Goal: Task Accomplishment & Management: Use online tool/utility

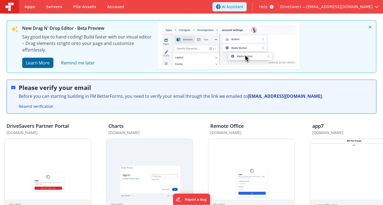
drag, startPoint x: 383, startPoint y: 63, endPoint x: 377, endPoint y: 77, distance: 15.1
click at [377, 77] on div "New Drag N' Drop Editor - Beta Preview Say good bye to hand-coding! Build faste…" at bounding box center [191, 64] width 383 height 100
click at [37, 167] on img at bounding box center [48, 182] width 86 height 86
click at [37, 167] on div "Apps Servers File Assets Account Some FUTURE Slot AI Assistant Help DriveSavers…" at bounding box center [191, 102] width 383 height 205
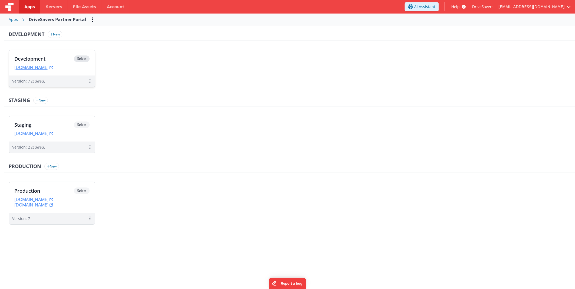
click at [61, 54] on div "Development Select URLs devpartners.drivesavers.com" at bounding box center [52, 62] width 86 height 25
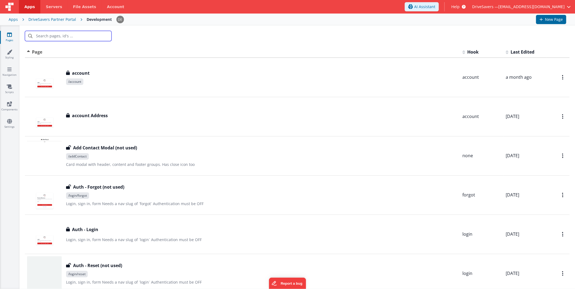
click at [86, 38] on input "text" at bounding box center [68, 36] width 87 height 10
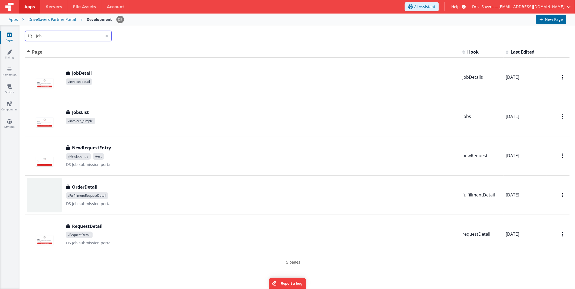
type input "job"
click at [255, 33] on div "job" at bounding box center [298, 35] width 556 height 21
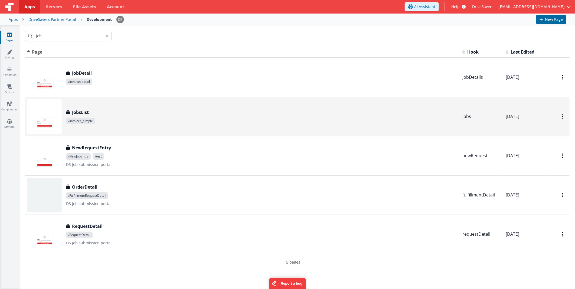
click at [155, 106] on div "JobsList JobsList /invoices_simple" at bounding box center [242, 116] width 431 height 35
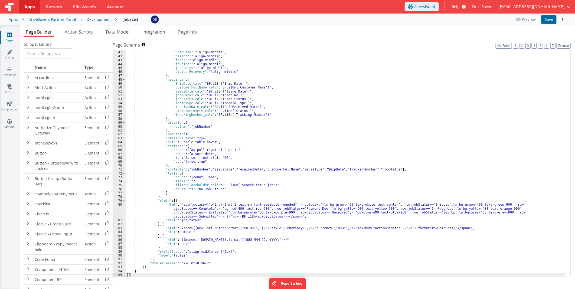
scroll to position [176, 0]
click at [383, 113] on div ""Email" : "!align-middle" , "ShipDate" : "!align-middle" , "client" : "!align-m…" at bounding box center [346, 164] width 440 height 235
click at [59, 20] on div "DriveSavers Partner Portal" at bounding box center [52, 19] width 48 height 5
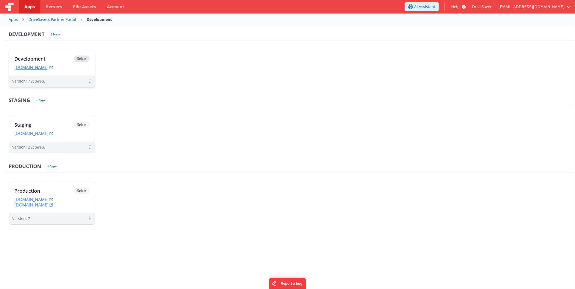
click at [53, 66] on link "devpartners.drivesavers.com" at bounding box center [33, 67] width 38 height 5
click at [41, 54] on div "Development Select URLs devpartners.drivesavers.com" at bounding box center [52, 62] width 86 height 25
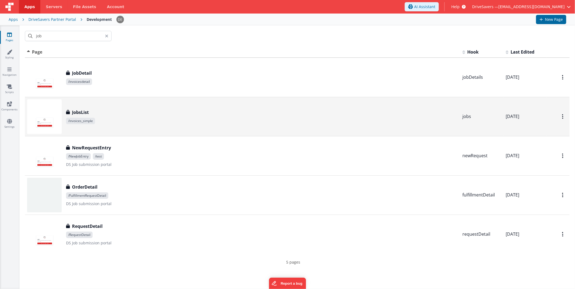
click at [121, 105] on div "JobsList JobsList /invoices_simple" at bounding box center [242, 116] width 431 height 35
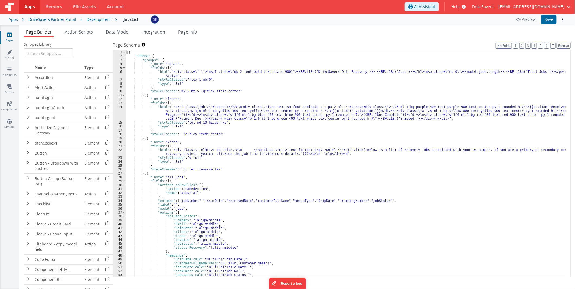
click at [338, 98] on div "[{ "schema" : { "groups" : [{ "_note" : "HEADER" , "fields" : [{ "html" : "<div…" at bounding box center [346, 167] width 440 height 235
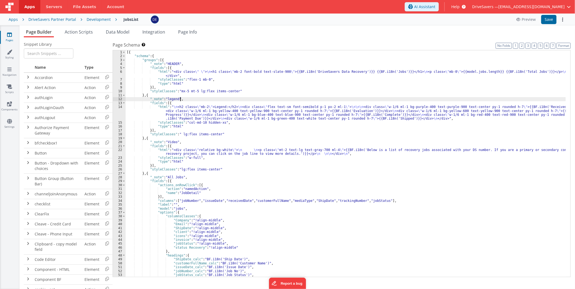
click at [380, 145] on div "[{ "schema" : { "groups" : [{ "_note" : "HEADER" , "fields" : [{ "html" : "<div…" at bounding box center [346, 167] width 440 height 235
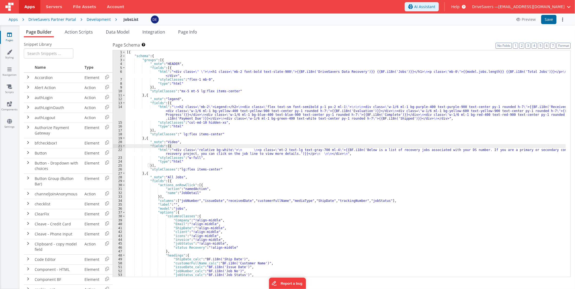
click at [170, 134] on div "[{ "schema" : { "groups" : [{ "_note" : "HEADER" , "fields" : [{ "html" : "<div…" at bounding box center [346, 167] width 440 height 235
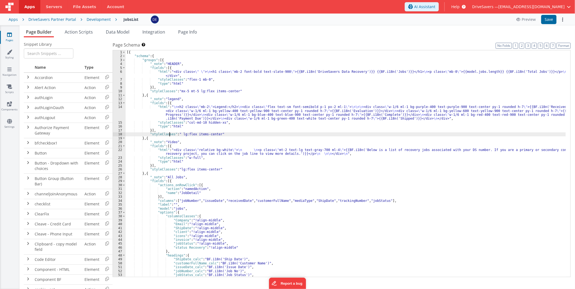
click at [205, 133] on div "[{ "schema" : { "groups" : [{ "_note" : "HEADER" , "fields" : [{ "html" : "<div…" at bounding box center [346, 167] width 440 height 235
click at [208, 134] on div "[{ "schema" : { "groups" : [{ "_note" : "HEADER" , "fields" : [{ "html" : "<div…" at bounding box center [346, 167] width 440 height 235
drag, startPoint x: 208, startPoint y: 134, endPoint x: 182, endPoint y: 134, distance: 25.7
click at [182, 134] on div "[{ "schema" : { "groups" : [{ "_note" : "HEADER" , "fields" : [{ "html" : "<div…" at bounding box center [346, 167] width 440 height 235
click at [187, 140] on div "[{ "schema" : { "groups" : [{ "_note" : "HEADER" , "fields" : [{ "html" : "<div…" at bounding box center [346, 167] width 440 height 235
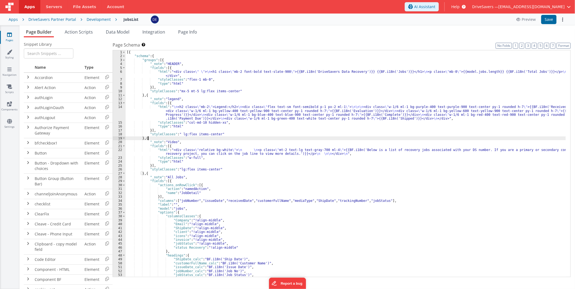
click at [189, 144] on div "[{ "schema" : { "groups" : [{ "_note" : "HEADER" , "fields" : [{ "html" : "<div…" at bounding box center [346, 167] width 440 height 235
click at [171, 142] on div "[{ "schema" : { "groups" : [{ "_note" : "HEADER" , "fields" : [{ "html" : "<div…" at bounding box center [346, 167] width 440 height 235
click at [212, 139] on div "[{ "schema" : { "groups" : [{ "_note" : "HEADER" , "fields" : [{ "html" : "<div…" at bounding box center [346, 167] width 440 height 235
click at [207, 147] on div "[{ "schema" : { "groups" : [{ "_note" : "HEADER" , "fields" : [{ "html" : "<div…" at bounding box center [346, 167] width 440 height 235
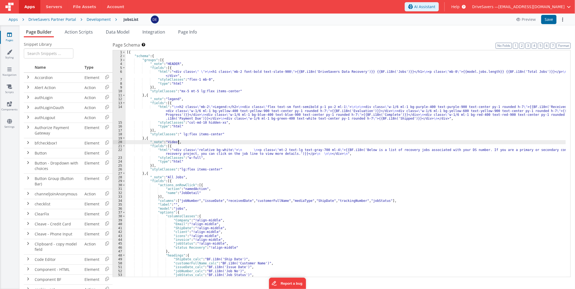
click at [200, 141] on div "[{ "schema" : { "groups" : [{ "_note" : "HEADER" , "fields" : [{ "html" : "<div…" at bounding box center [346, 167] width 440 height 235
click at [204, 137] on div "[{ "schema" : { "groups" : [{ "_note" : "HEADER" , "fields" : [{ "html" : "<div…" at bounding box center [346, 167] width 440 height 235
click at [269, 89] on div "[{ "schema" : { "groups" : [{ "_note" : "HEADER" , "fields" : [{ "html" : "<div…" at bounding box center [346, 167] width 440 height 235
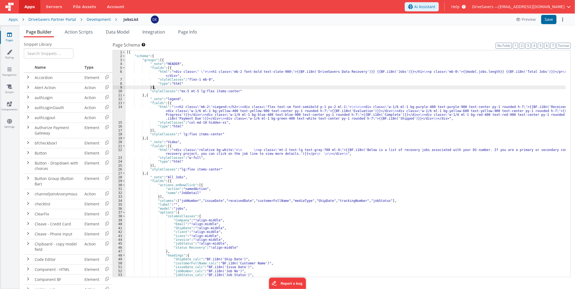
click at [231, 115] on div "[{ "schema" : { "groups" : [{ "_note" : "HEADER" , "fields" : [{ "html" : "<div…" at bounding box center [346, 167] width 440 height 235
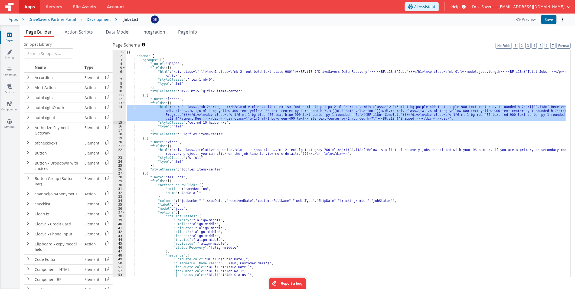
click at [119, 118] on div "14" at bounding box center [119, 113] width 13 height 16
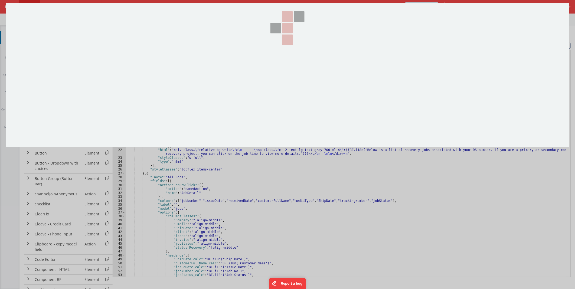
click at [120, 117] on section at bounding box center [288, 75] width 564 height 145
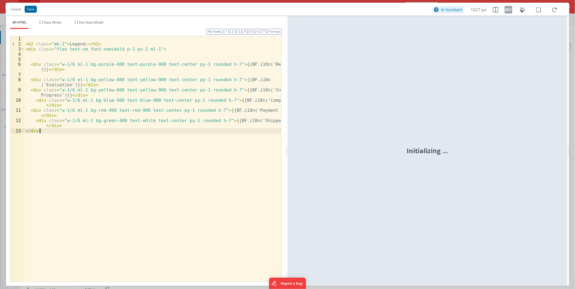
click at [205, 129] on div "< h2 class = "mb-2" > Legend: </ h2 > < div class = "flex text-sm font-semibold…" at bounding box center [152, 164] width 257 height 256
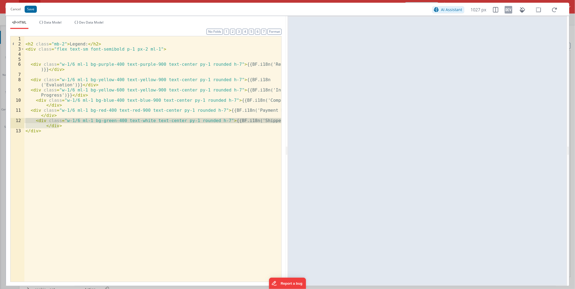
drag, startPoint x: 64, startPoint y: 125, endPoint x: 23, endPoint y: 120, distance: 41.5
click at [23, 120] on div "1 2 3 4 5 6 7 8 9 10 11 12 13 < h2 class = "mb-2" > Legend: </ h2 > < div class…" at bounding box center [145, 159] width 271 height 246
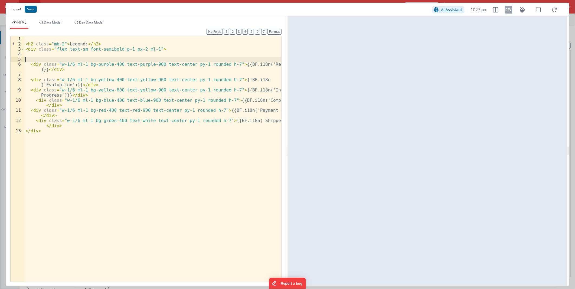
click at [79, 58] on div "< h2 class = "mb-2" > Legend: </ h2 > < div class = "flex text-sm font-semibold…" at bounding box center [152, 164] width 257 height 256
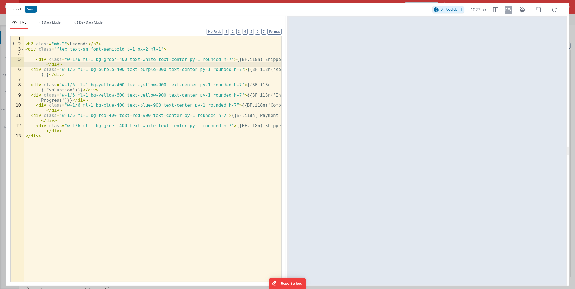
click at [100, 59] on div "< h2 class = "mb-2" > Legend: </ h2 > < div class = "flex text-sm font-semibold…" at bounding box center [152, 164] width 257 height 256
click at [109, 58] on div "< h2 class = "mb-2" > Legend: </ h2 > < div class = "flex text-sm font-semibold…" at bounding box center [152, 164] width 257 height 256
click at [140, 68] on div "< h2 class = "mb-2" > Legend: </ h2 > < div class = "flex text-sm font-semibold…" at bounding box center [152, 164] width 257 height 256
click at [101, 59] on div "< h2 class = "mb-2" > Legend: </ h2 > < div class = "flex text-sm font-semibold…" at bounding box center [152, 164] width 257 height 256
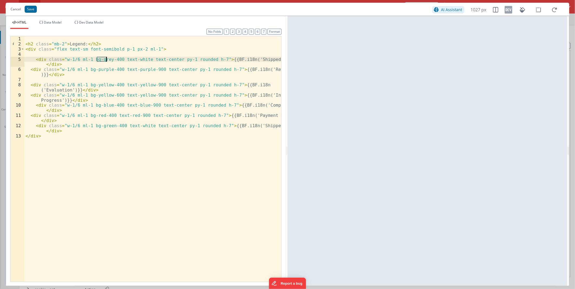
click at [101, 59] on div "< h2 class = "mb-2" > Legend: </ h2 > < div class = "flex text-sm font-semibold…" at bounding box center [152, 164] width 257 height 256
click at [120, 73] on div "< h2 class = "mb-2" > Legend: </ h2 > < div class = "flex text-sm font-semibold…" at bounding box center [152, 164] width 257 height 256
click at [112, 63] on div "< h2 class = "mb-2" > Legend: </ h2 > < div class = "flex text-sm font-semibold…" at bounding box center [152, 164] width 257 height 256
click at [140, 52] on div "< h2 class = "mb-2" > Legend: </ h2 > < div class = "flex text-sm font-semibold…" at bounding box center [152, 164] width 257 height 256
click at [111, 88] on div "< h2 class = "mb-2" > Legend: </ h2 > < div class = "flex text-sm font-semibold…" at bounding box center [152, 164] width 257 height 256
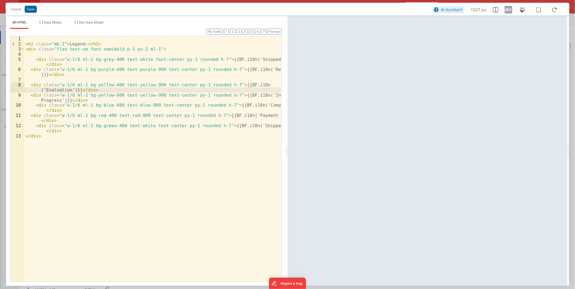
click at [102, 61] on div "< h2 class = "mb-2" > Legend: </ h2 > < div class = "flex text-sm font-semibold…" at bounding box center [152, 164] width 257 height 256
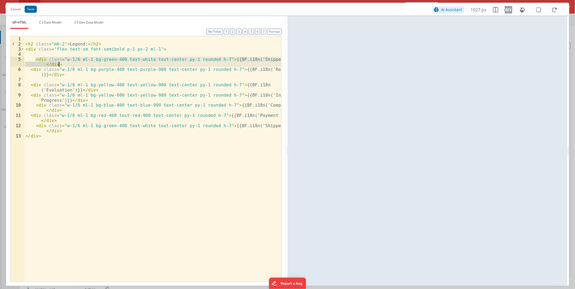
drag, startPoint x: 35, startPoint y: 58, endPoint x: 60, endPoint y: 62, distance: 24.8
click at [60, 62] on div "< h2 class = "mb-2" > Legend: </ h2 > < div class = "flex text-sm font-semibold…" at bounding box center [152, 164] width 257 height 256
click at [105, 58] on div "< h2 class = "mb-2" > Legend: </ h2 > < div class = "flex text-sm font-semibold…" at bounding box center [152, 159] width 257 height 246
click at [105, 58] on div "< h2 class = "mb-2" > Legend: </ h2 > < div class = "flex text-sm font-semibold…" at bounding box center [152, 164] width 257 height 256
click at [133, 131] on div "< h2 class = "mb-2" > Legend: </ h2 > < div class = "flex text-sm font-semibold…" at bounding box center [152, 164] width 257 height 256
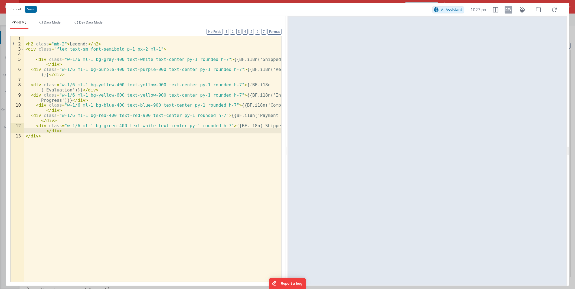
click at [248, 60] on div "< h2 class = "mb-2" > Legend: </ h2 > < div class = "flex text-sm font-semibold…" at bounding box center [152, 164] width 257 height 256
click at [254, 60] on div "< h2 class = "mb-2" > Legend: </ h2 > < div class = "flex text-sm font-semibold…" at bounding box center [152, 159] width 257 height 246
click at [251, 59] on div "< h2 class = "mb-2" > Legend: </ h2 > < div class = "flex text-sm font-semibold…" at bounding box center [152, 164] width 257 height 256
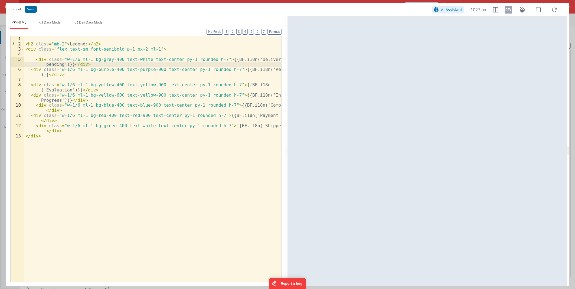
click at [46, 64] on div "< h2 class = "mb-2" > Legend: </ h2 > < div class = "flex text-sm font-semibold…" at bounding box center [152, 164] width 257 height 256
click at [29, 9] on button "Save" at bounding box center [31, 9] width 12 height 7
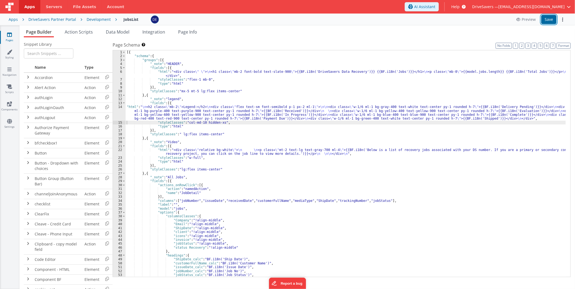
drag, startPoint x: 549, startPoint y: 21, endPoint x: 253, endPoint y: 121, distance: 312.7
click at [383, 21] on button "Save" at bounding box center [549, 19] width 15 height 9
click at [6, 120] on link "Settings" at bounding box center [10, 124] width 20 height 11
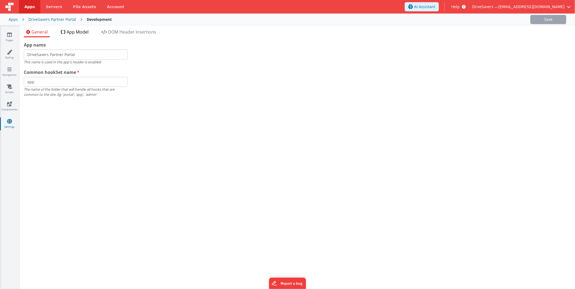
click at [69, 31] on span "App Model" at bounding box center [78, 32] width 22 height 6
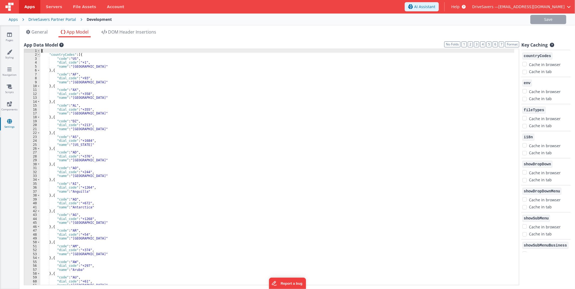
click at [37, 55] on span at bounding box center [38, 55] width 3 height 4
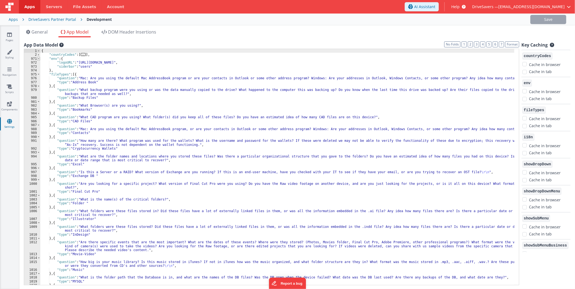
click at [38, 59] on span at bounding box center [38, 59] width 3 height 4
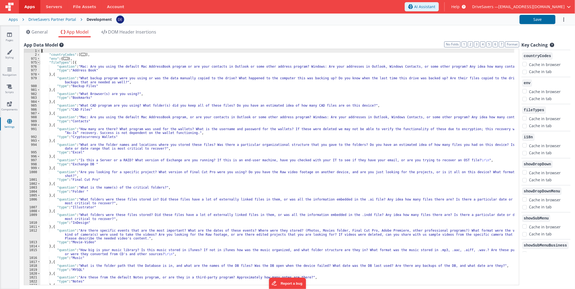
click at [38, 63] on span at bounding box center [38, 63] width 3 height 4
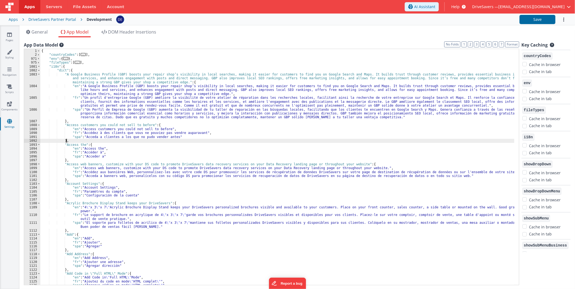
click at [74, 140] on div "{ "countryCodes" : [ ... ] , "env" : { ... } , "fileTypes" : [ ... ] , "i18n" :…" at bounding box center [277, 171] width 474 height 244
paste textarea
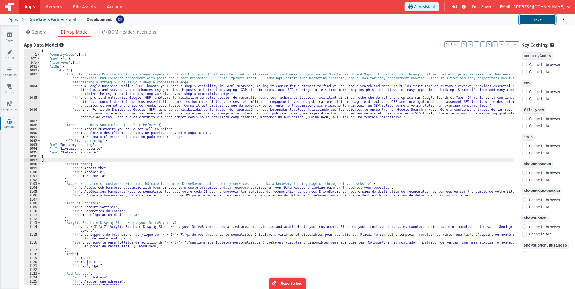
click at [383, 18] on button "Save" at bounding box center [538, 19] width 36 height 9
click at [8, 35] on icon at bounding box center [9, 34] width 5 height 5
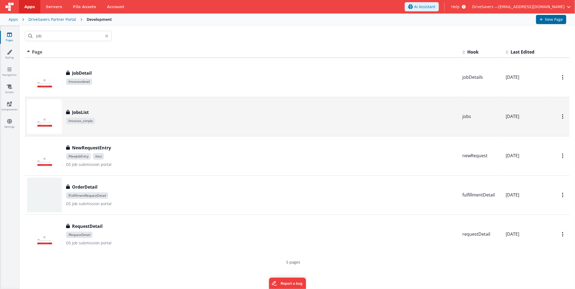
click at [164, 110] on div "JobsList" at bounding box center [262, 112] width 392 height 7
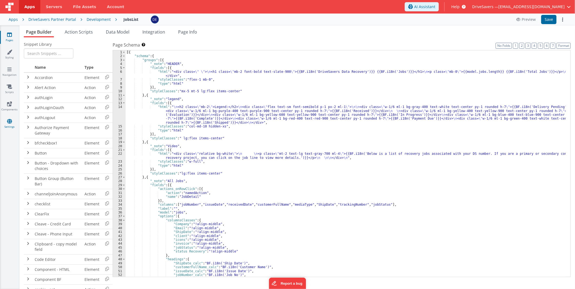
click at [11, 119] on icon at bounding box center [9, 121] width 5 height 5
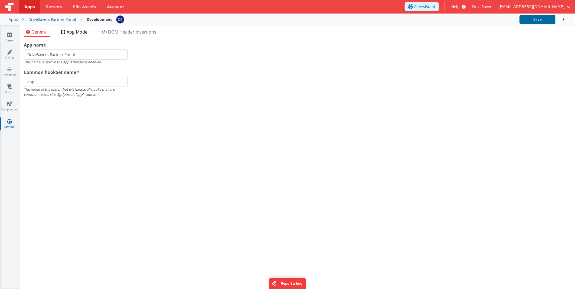
click at [85, 31] on span "App Model" at bounding box center [78, 32] width 22 height 6
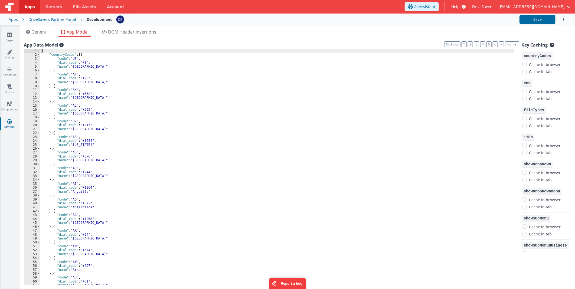
click at [38, 55] on span at bounding box center [38, 55] width 3 height 4
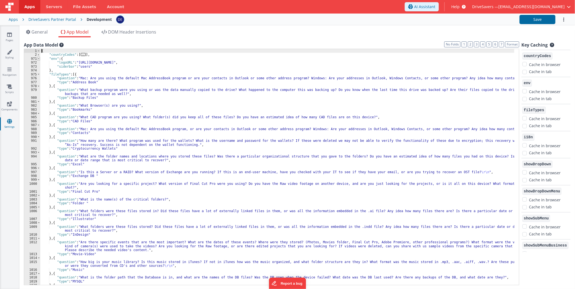
click at [39, 59] on span at bounding box center [38, 59] width 3 height 4
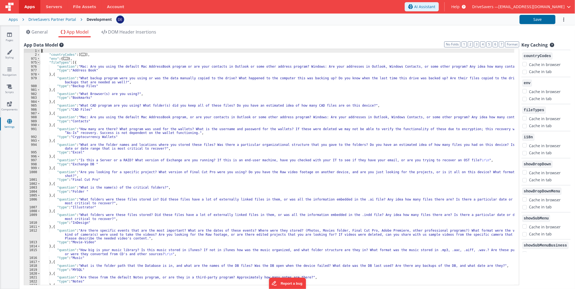
click at [38, 64] on span at bounding box center [38, 63] width 3 height 4
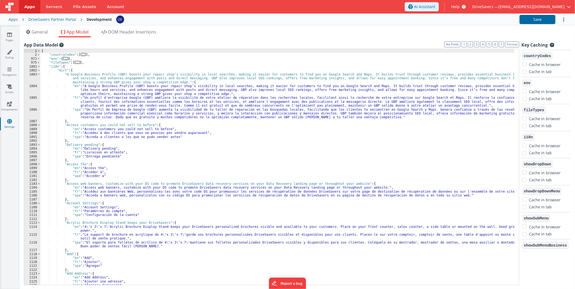
click at [167, 88] on div "{ "countryCodes" : [ ... ] , "env" : { ... } , "fileTypes" : [ ... ] , "i18n" :…" at bounding box center [277, 171] width 474 height 244
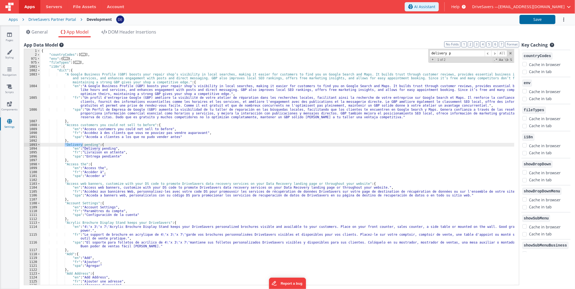
type input "delivery p"
click at [101, 148] on div "{ "countryCodes" : [ ... ] , "env" : { ... } , "fileTypes" : [ ... ] , "i18n" :…" at bounding box center [277, 171] width 474 height 244
click at [81, 145] on div "{ "countryCodes" : [ ... ] , "env" : { ... } , "fileTypes" : [ ... ] , "i18n" :…" at bounding box center [277, 171] width 474 height 244
click at [383, 24] on div "Apps DriveSavers Partner Portal Development Save" at bounding box center [287, 20] width 575 height 12
click at [383, 19] on button "Save" at bounding box center [538, 19] width 36 height 9
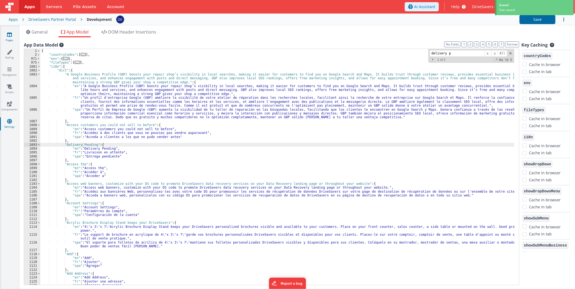
click at [9, 38] on link "Pages" at bounding box center [10, 37] width 20 height 11
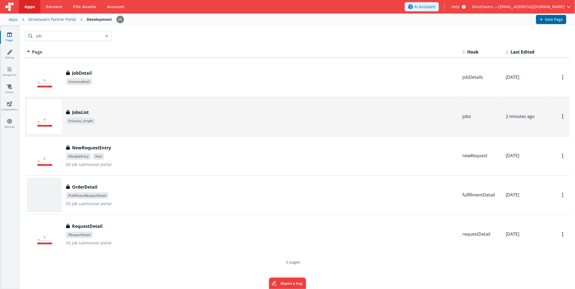
click at [121, 115] on div "JobsList" at bounding box center [262, 112] width 392 height 7
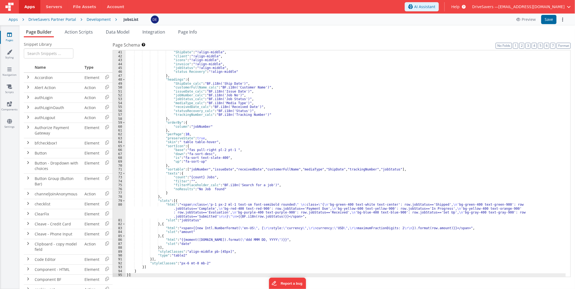
scroll to position [180, 0]
click at [267, 205] on div ""Email" : "!align-middle" , "ShipDate" : "!align-middle" , "client" : "!align-m…" at bounding box center [346, 164] width 440 height 235
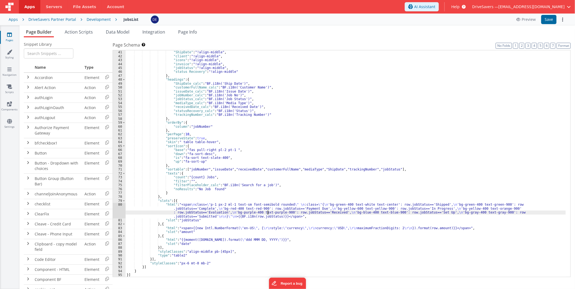
click at [122, 205] on div "80" at bounding box center [119, 211] width 13 height 16
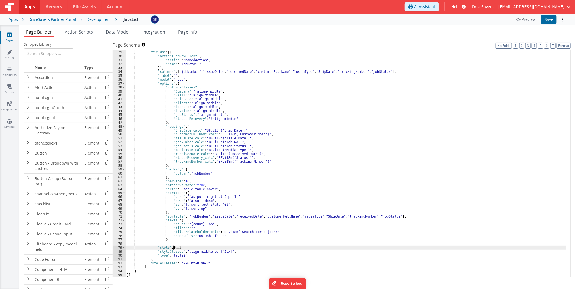
scroll to position [133, 0]
click at [123, 205] on span at bounding box center [123, 248] width 3 height 4
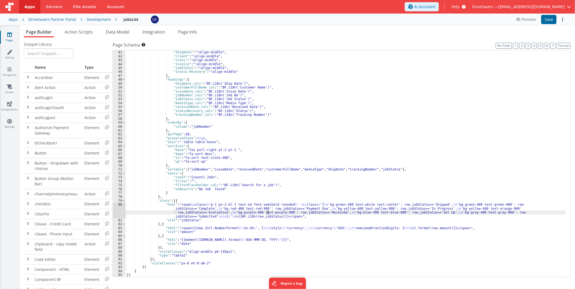
scroll to position [180, 0]
click at [220, 205] on div ""Email" : "!align-middle" , "ShipDate" : "!align-middle" , "client" : "!align-m…" at bounding box center [346, 164] width 440 height 235
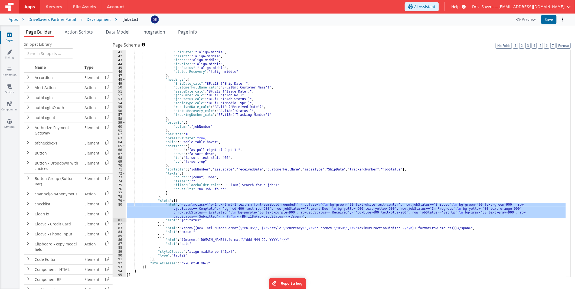
click at [119, 205] on div "80" at bounding box center [119, 211] width 13 height 16
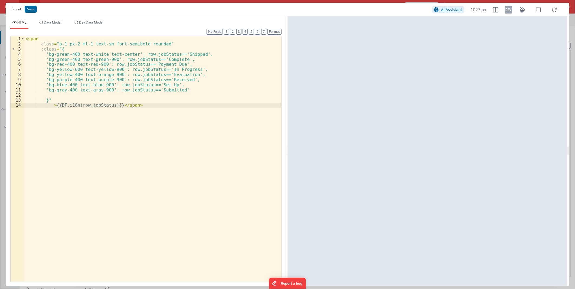
click at [191, 168] on div "< span class = "p-1 px-2 ml-1 text-sm font-semibold rounded" :class = "{ 'bg-gr…" at bounding box center [152, 164] width 257 height 256
click at [139, 116] on div "< span class = "p-1 px-2 ml-1 text-sm font-semibold rounded" :class = "{ 'bg-gr…" at bounding box center [152, 164] width 257 height 256
click at [122, 105] on div "< span class = "p-1 px-2 ml-1 text-sm font-semibold rounded" :class = "{ 'bg-gr…" at bounding box center [152, 164] width 257 height 256
click at [87, 123] on div "< span class = "p-1 px-2 ml-1 text-sm font-semibold rounded" :class = "{ 'bg-gr…" at bounding box center [152, 164] width 257 height 256
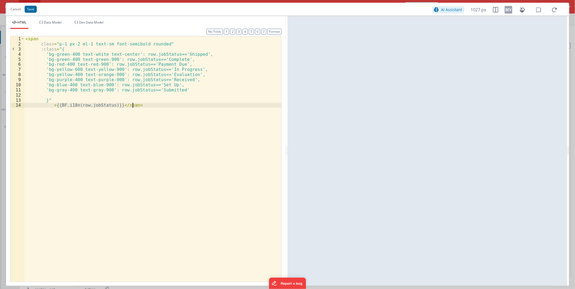
click at [53, 104] on div "< span class = "p-1 px-2 ml-1 text-sm font-semibold rounded" :class = "{ 'bg-gr…" at bounding box center [152, 164] width 257 height 256
click at [53, 105] on div "< span class = "p-1 px-2 ml-1 text-sm font-semibold rounded" :class = "{ 'bg-gr…" at bounding box center [152, 164] width 257 height 256
click at [52, 105] on div "< span class = "p-1 px-2 ml-1 text-sm font-semibold rounded" :class = "{ 'bg-gr…" at bounding box center [152, 164] width 257 height 256
click at [61, 115] on div "< span class = "p-1 px-2 ml-1 text-sm font-semibold rounded" :class = "{ 'bg-gr…" at bounding box center [152, 164] width 257 height 256
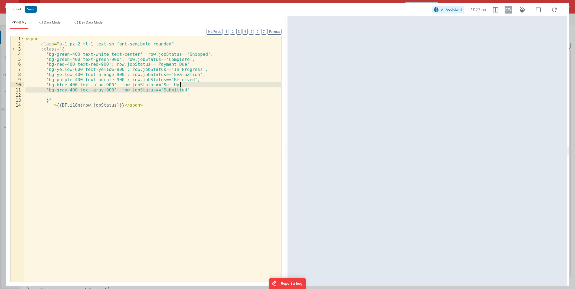
click at [184, 87] on div "< span class = "p-1 px-2 ml-1 text-sm font-semibold rounded" :class = "{ 'bg-gr…" at bounding box center [152, 164] width 257 height 256
click at [179, 86] on div "< span class = "p-1 px-2 ml-1 text-sm font-semibold rounded" :class = "{ 'bg-gr…" at bounding box center [152, 164] width 257 height 256
click at [98, 85] on div "< span class = "p-1 px-2 ml-1 text-sm font-semibold rounded" :class = "{ 'bg-gr…" at bounding box center [152, 164] width 257 height 256
click at [170, 85] on div "< span class = "p-1 px-2 ml-1 text-sm font-semibold rounded" :class = "{ 'bg-gr…" at bounding box center [152, 164] width 257 height 256
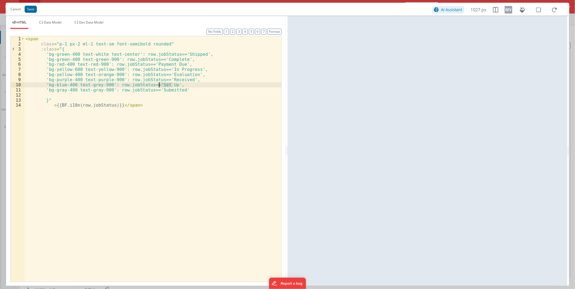
drag, startPoint x: 170, startPoint y: 85, endPoint x: 163, endPoint y: 84, distance: 7.1
click at [163, 84] on div "< span class = "p-1 px-2 ml-1 text-sm font-semibold rounded" :class = "{ 'bg-gr…" at bounding box center [152, 164] width 257 height 256
click at [27, 10] on button "Save" at bounding box center [31, 9] width 12 height 7
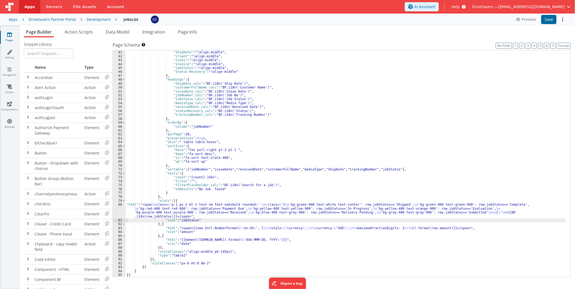
click at [383, 13] on header "Apps Servers File Assets Account Some FUTURE Slot AI Assistant Help DriveSavers…" at bounding box center [287, 7] width 575 height 14
click at [383, 18] on button "Save" at bounding box center [549, 19] width 15 height 9
